Goal: Task Accomplishment & Management: Use online tool/utility

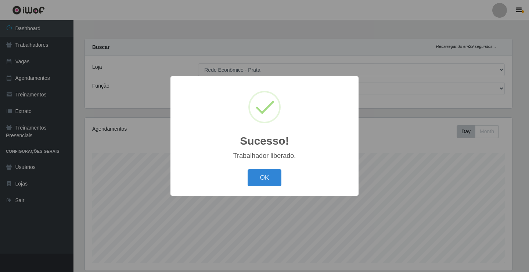
select select "192"
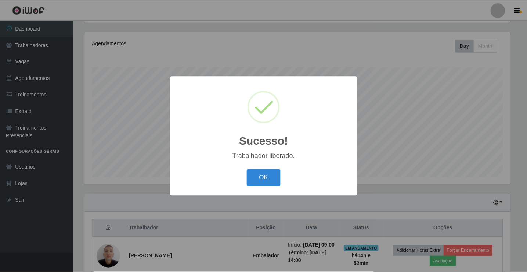
scroll to position [153, 428]
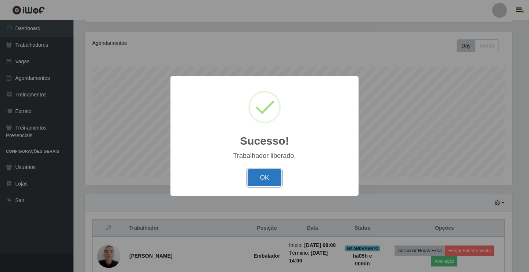
click at [261, 182] on button "OK" at bounding box center [265, 177] width 34 height 17
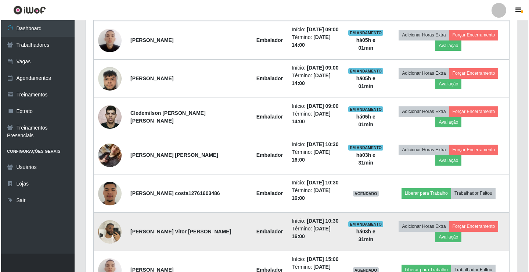
scroll to position [306, 0]
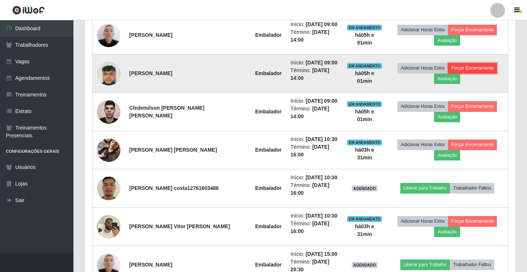
click at [472, 66] on button "Forçar Encerramento" at bounding box center [472, 68] width 49 height 10
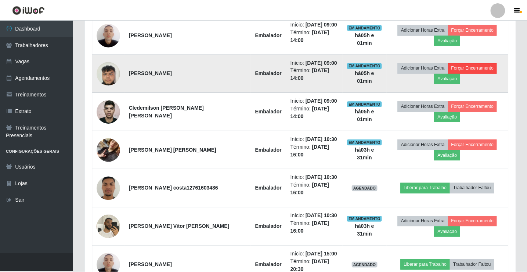
scroll to position [153, 428]
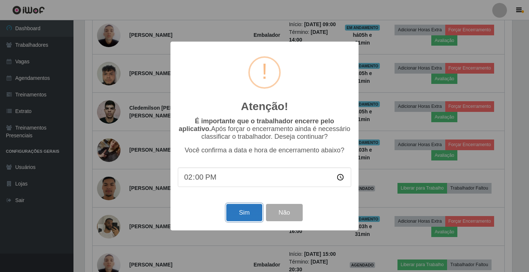
click at [253, 211] on button "Sim" at bounding box center [244, 212] width 36 height 17
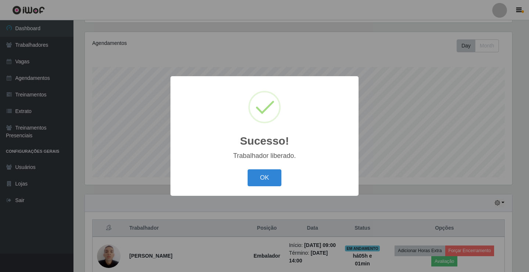
click at [248, 169] on button "OK" at bounding box center [265, 177] width 34 height 17
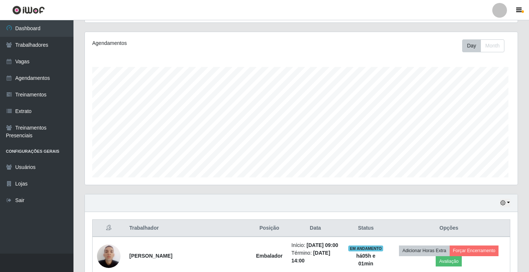
scroll to position [153, 431]
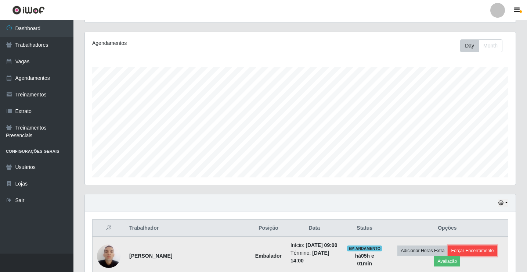
click at [460, 251] on button "Forçar Encerramento" at bounding box center [472, 250] width 49 height 10
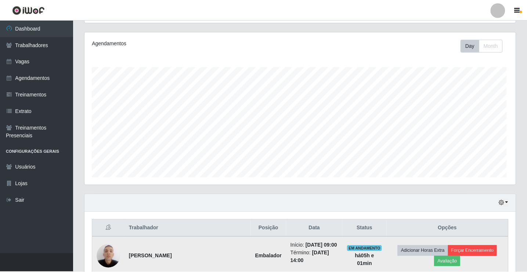
scroll to position [153, 428]
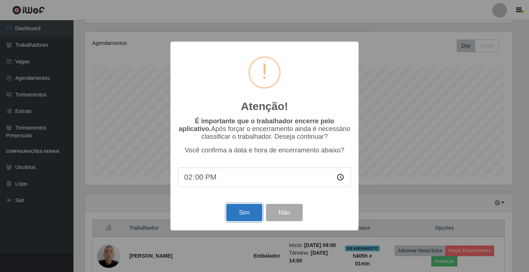
click at [238, 220] on button "Sim" at bounding box center [244, 212] width 36 height 17
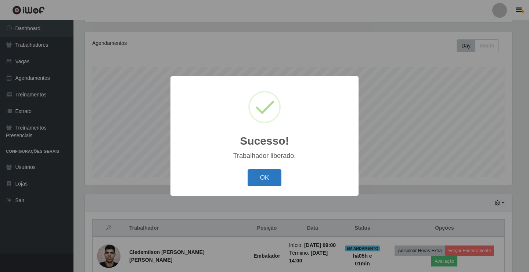
click at [266, 174] on button "OK" at bounding box center [265, 177] width 34 height 17
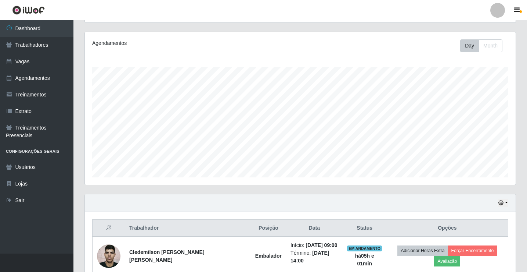
scroll to position [159, 0]
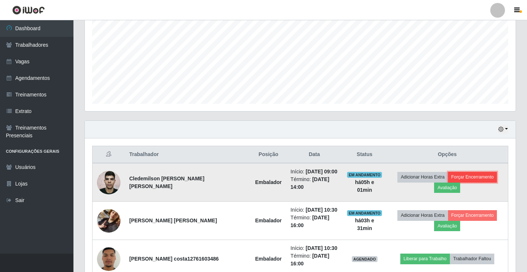
click at [454, 178] on button "Forçar Encerramento" at bounding box center [472, 177] width 49 height 10
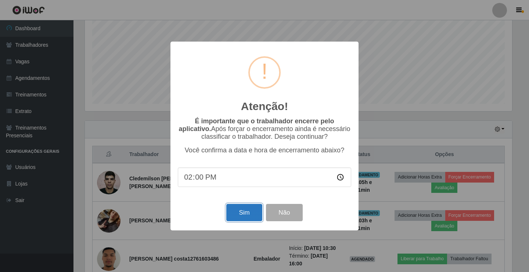
click at [240, 215] on button "Sim" at bounding box center [244, 212] width 36 height 17
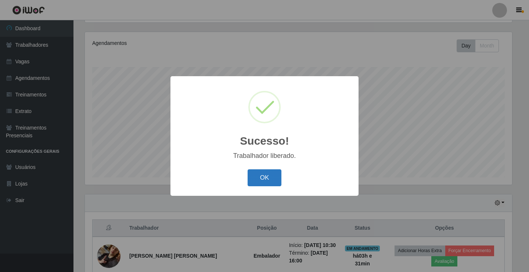
click at [264, 182] on button "OK" at bounding box center [265, 177] width 34 height 17
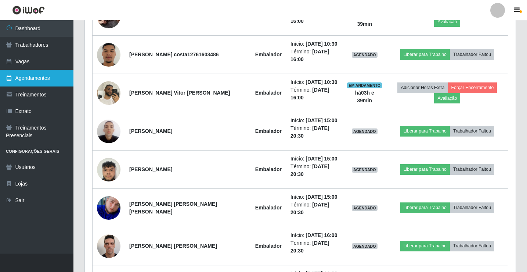
scroll to position [343, 0]
